Goal: Information Seeking & Learning: Learn about a topic

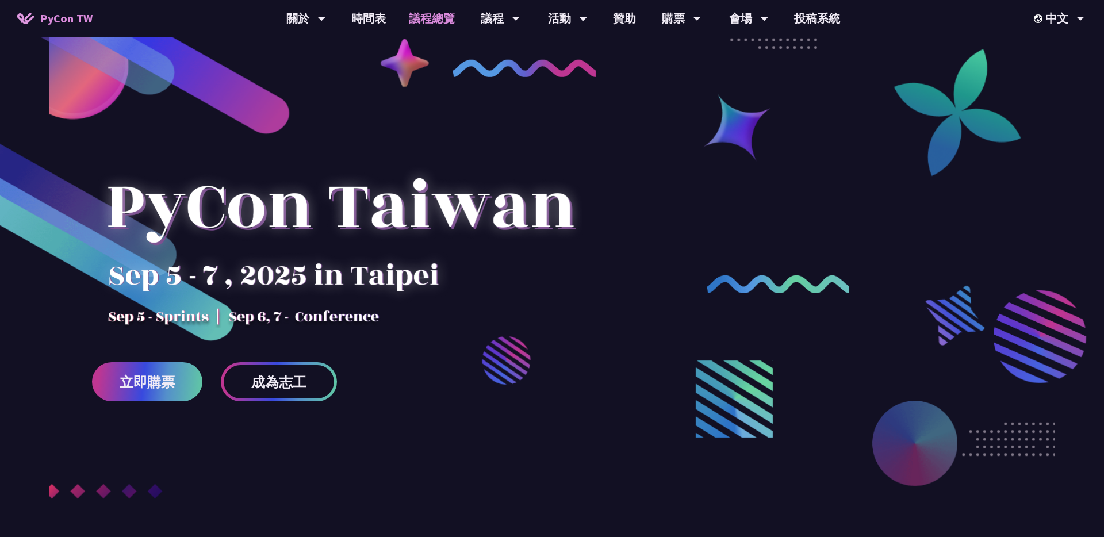
click at [441, 15] on link "議程總覽" at bounding box center [431, 18] width 69 height 37
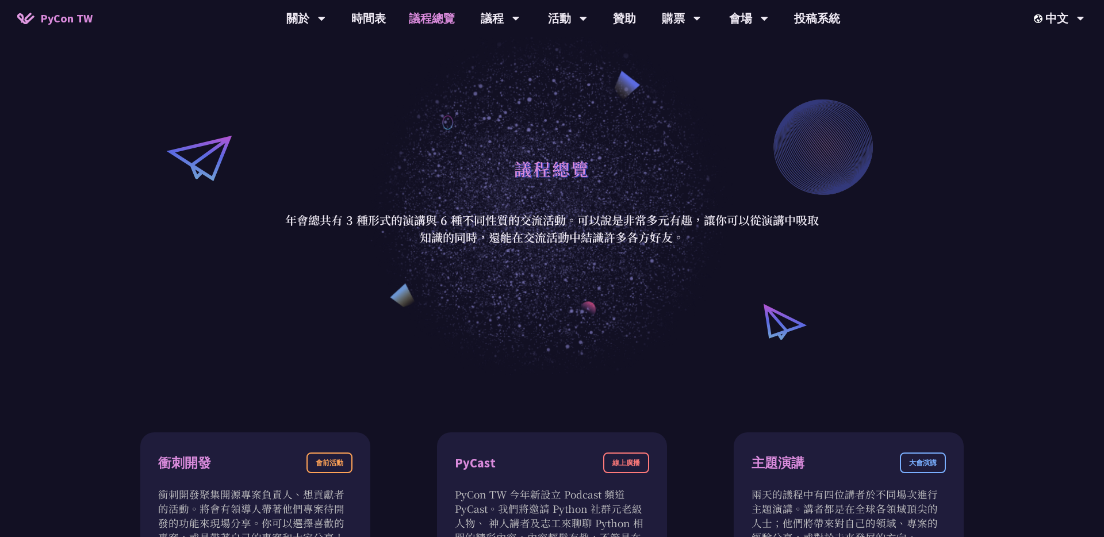
scroll to position [48, 0]
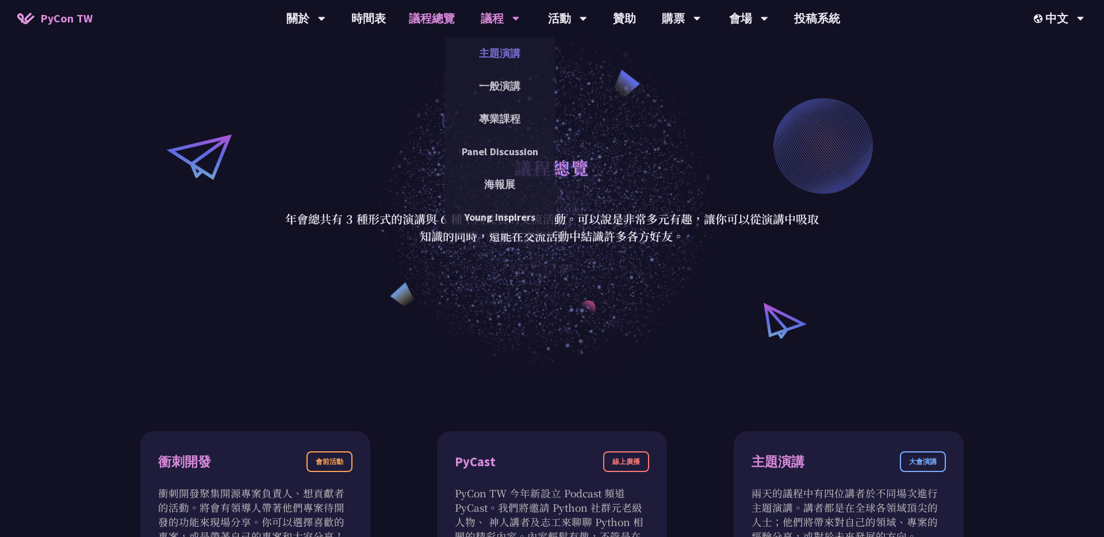
click at [490, 59] on link "主題演講" at bounding box center [499, 53] width 110 height 27
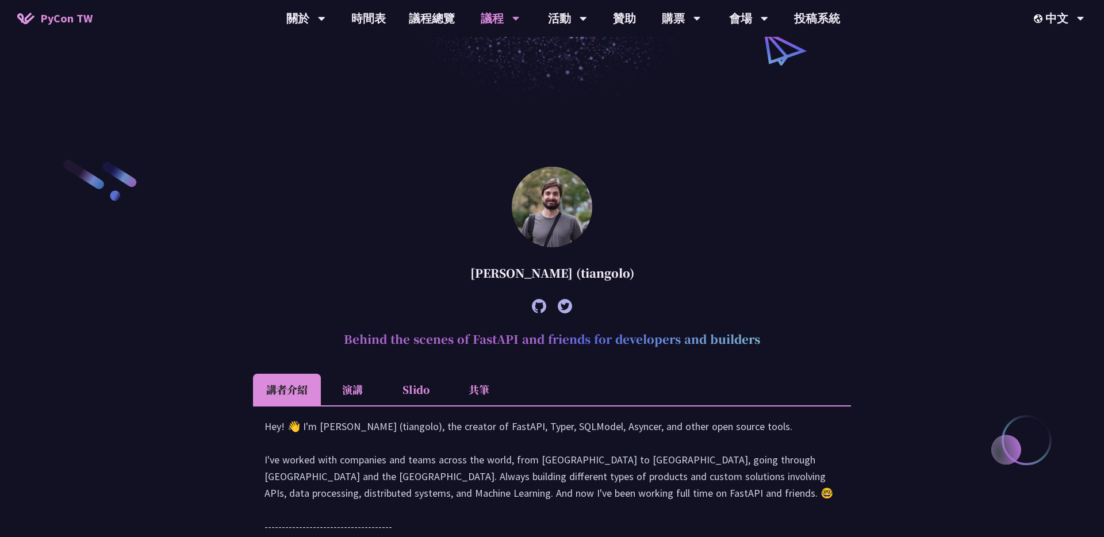
scroll to position [264, 0]
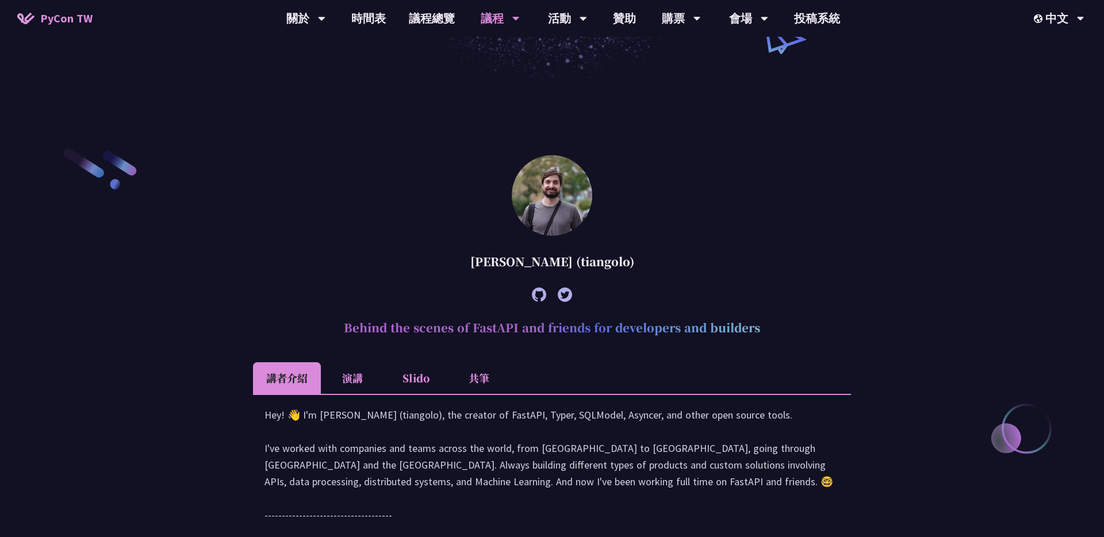
drag, startPoint x: 465, startPoint y: 260, endPoint x: 574, endPoint y: 260, distance: 109.3
click at [574, 260] on div "[PERSON_NAME] (tiangolo)" at bounding box center [552, 261] width 598 height 35
copy div "[PERSON_NAME]"
click at [416, 260] on div "[PERSON_NAME] (tiangolo)" at bounding box center [552, 261] width 598 height 35
drag, startPoint x: 469, startPoint y: 261, endPoint x: 563, endPoint y: 259, distance: 94.3
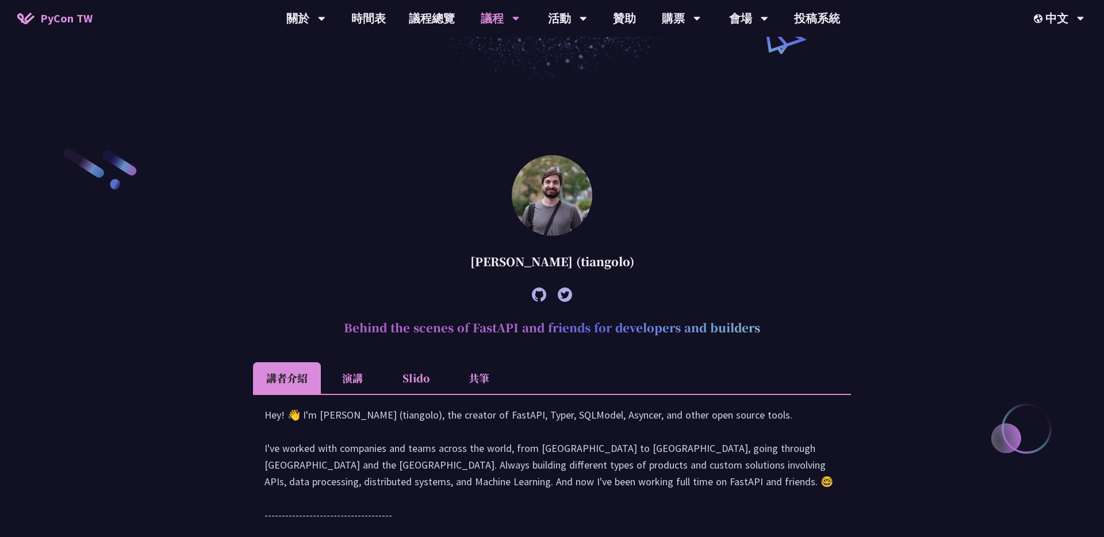
click at [563, 259] on div "[PERSON_NAME] (tiangolo)" at bounding box center [552, 261] width 598 height 35
drag, startPoint x: 576, startPoint y: 260, endPoint x: 466, endPoint y: 260, distance: 109.8
click at [466, 260] on div "[PERSON_NAME] (tiangolo)" at bounding box center [552, 261] width 598 height 35
copy div "[PERSON_NAME]"
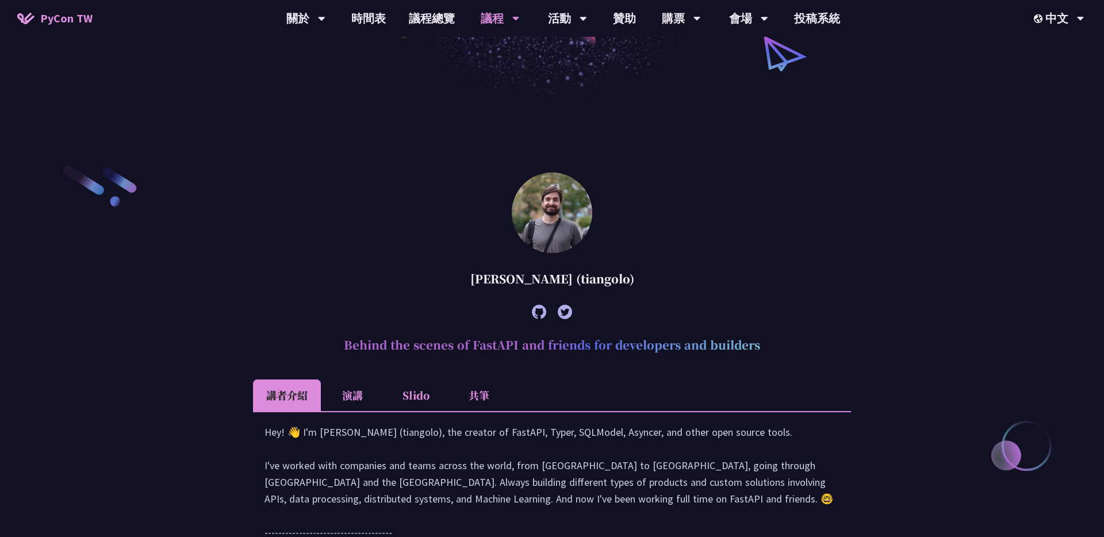
scroll to position [236, 0]
